Goal: Information Seeking & Learning: Learn about a topic

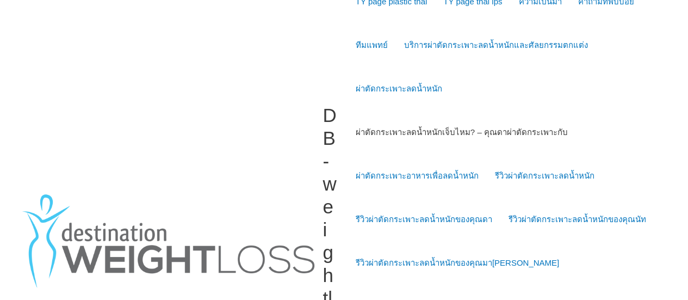
scroll to position [109, 0]
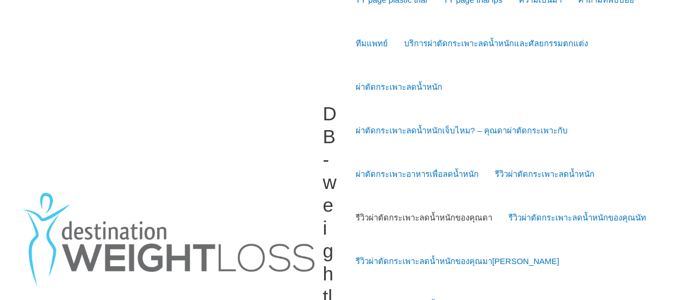
click at [392, 196] on link "รีวิวผ่าตัดกระเพาะลดน้ำหนักของคุณดา" at bounding box center [423, 218] width 153 height 44
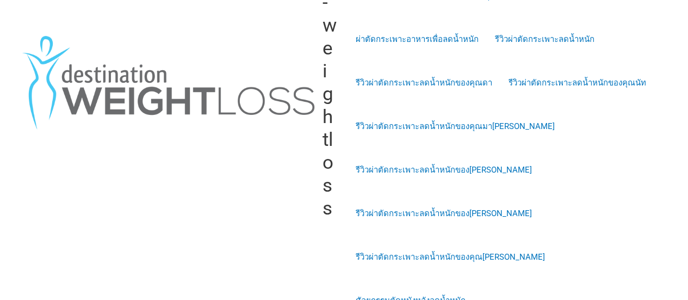
scroll to position [219, 0]
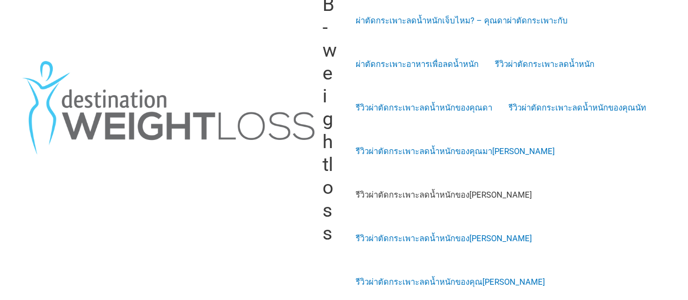
click at [410, 173] on link "รีวิวผ่าตัดกระเพาะลดน้ำหนักของ[PERSON_NAME]" at bounding box center [443, 195] width 193 height 44
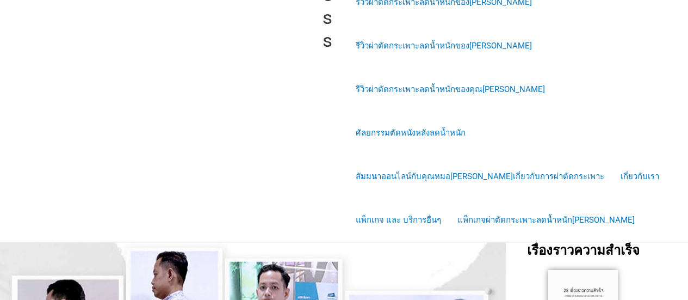
scroll to position [272, 0]
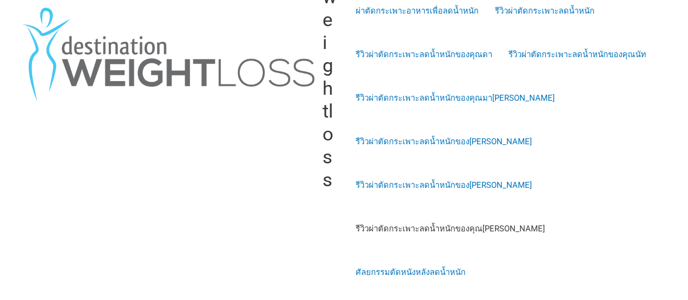
click at [429, 207] on link "รีวิวผ่าตัดกระเพาะลดน้ำหนักของคุณ[PERSON_NAME]" at bounding box center [450, 229] width 206 height 44
